Goal: Task Accomplishment & Management: Manage account settings

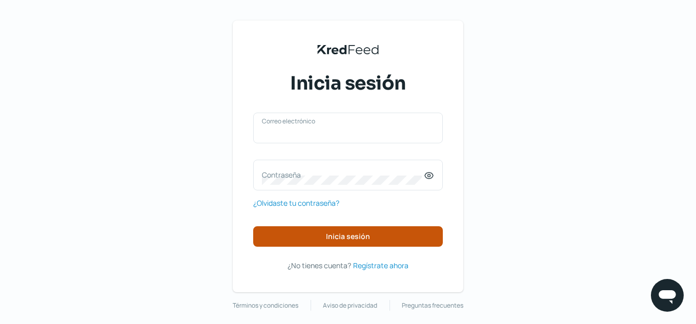
type input "[EMAIL_ADDRESS][DOMAIN_NAME]"
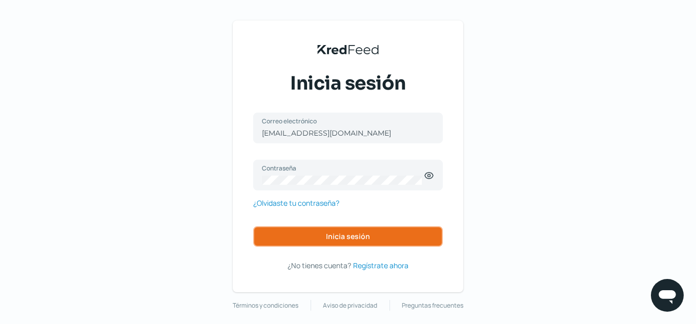
click at [304, 231] on button "Inicia sesión" at bounding box center [348, 237] width 190 height 21
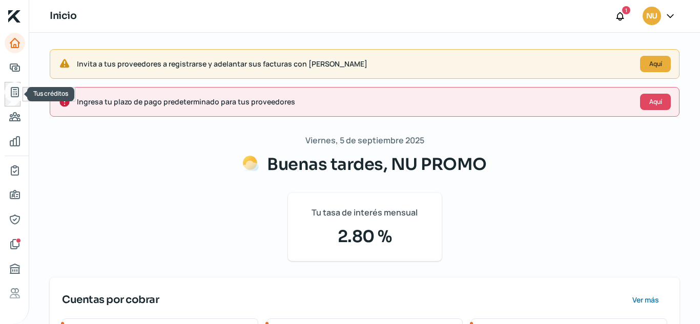
click at [12, 90] on icon "Tus créditos" at bounding box center [15, 92] width 12 height 12
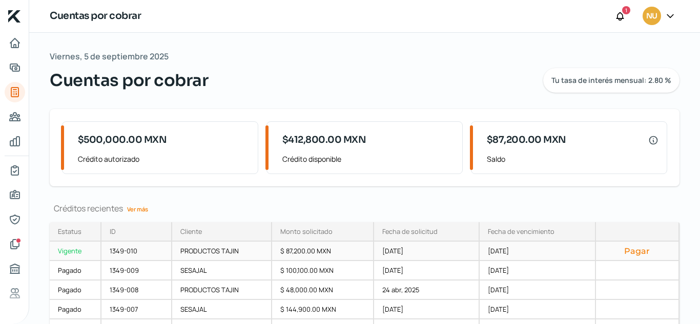
scroll to position [23, 0]
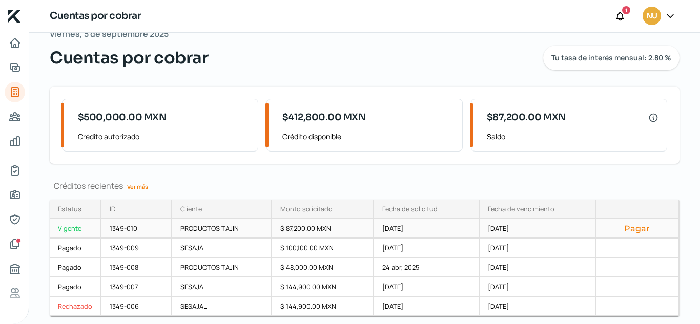
click at [256, 230] on div "PRODUCTOS TAJIN" at bounding box center [222, 228] width 100 height 19
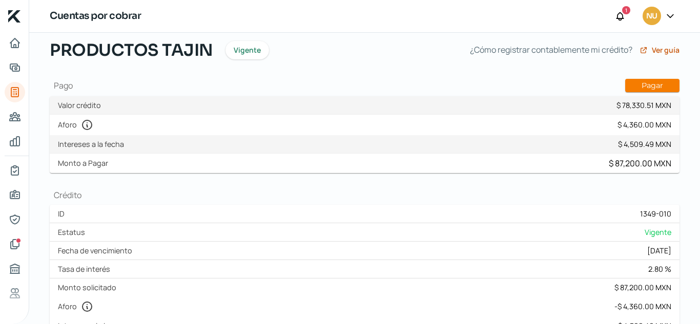
scroll to position [58, 0]
click at [650, 86] on button "Pagar" at bounding box center [652, 86] width 54 height 13
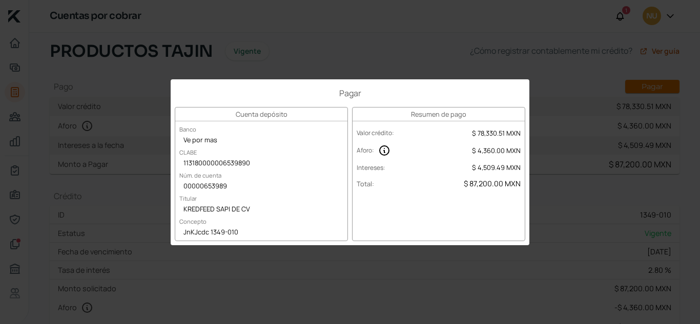
click at [134, 139] on div "Pagar Cuenta depósito Banco Ve por mas [PERSON_NAME] 113180000006539890 Núm. de…" at bounding box center [350, 162] width 700 height 324
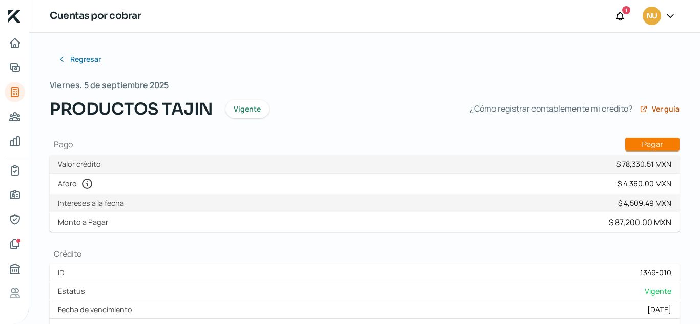
scroll to position [24, 0]
